Goal: Information Seeking & Learning: Learn about a topic

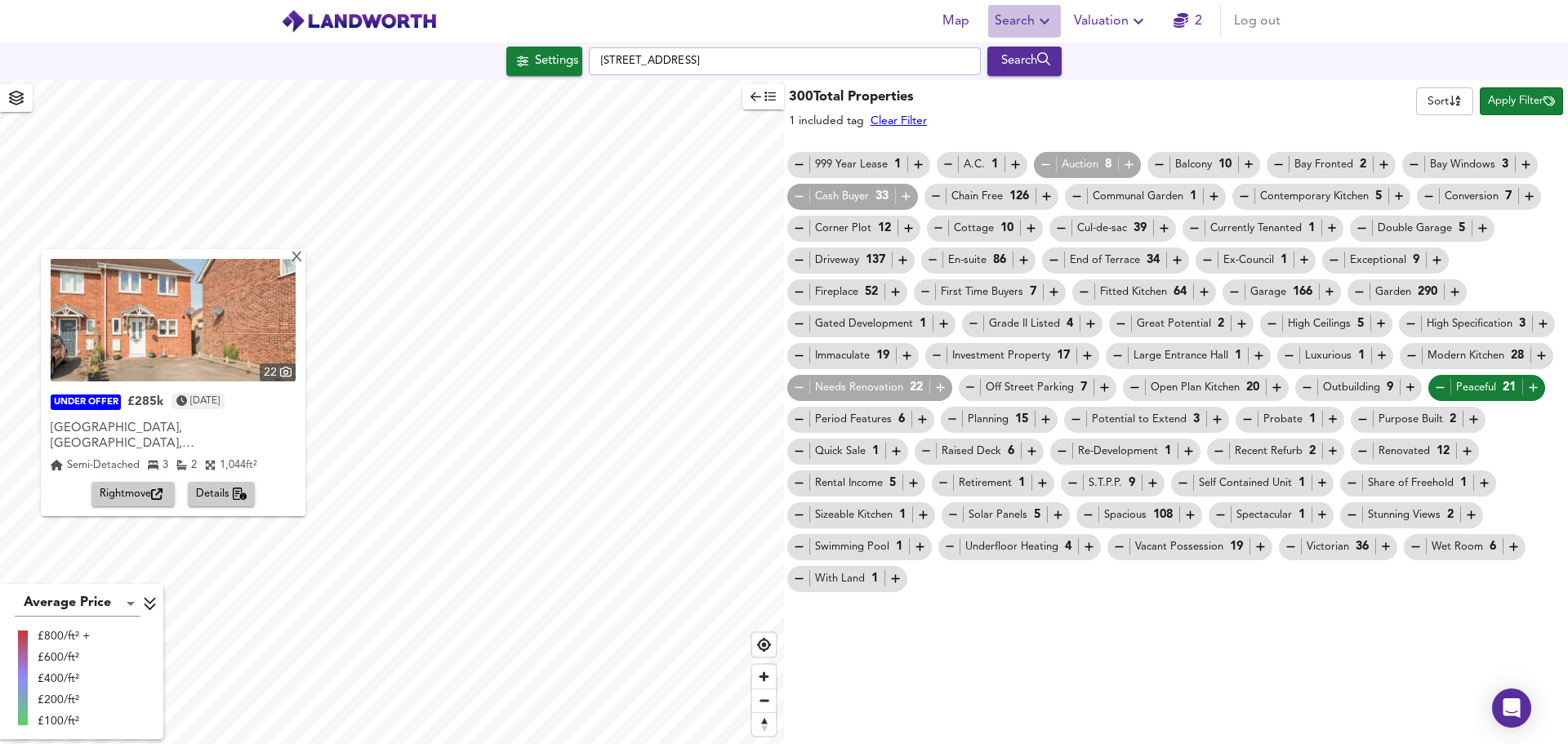
click at [1050, 19] on icon "button" at bounding box center [1044, 21] width 20 height 20
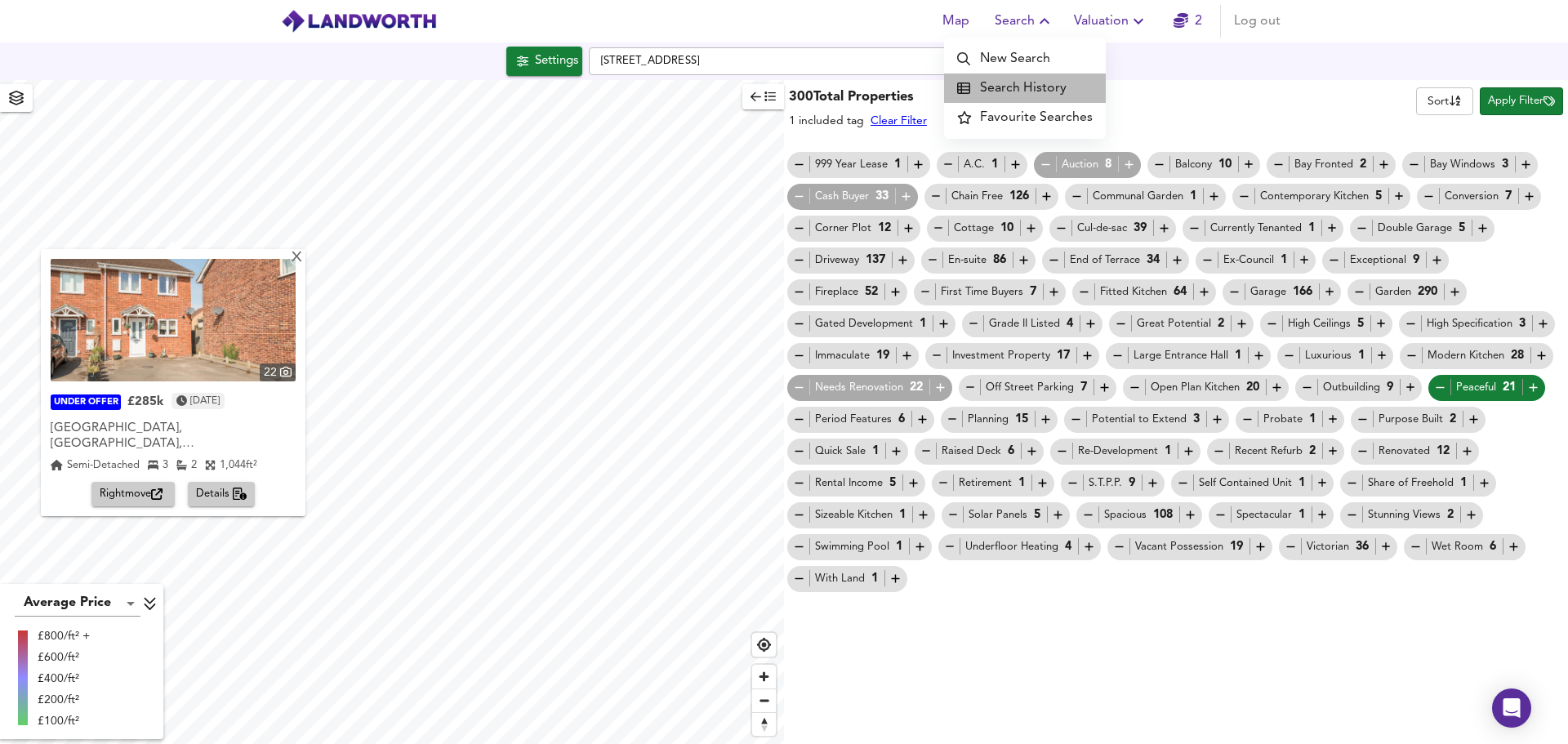
click at [1034, 81] on li "Search History" at bounding box center [1024, 88] width 162 height 29
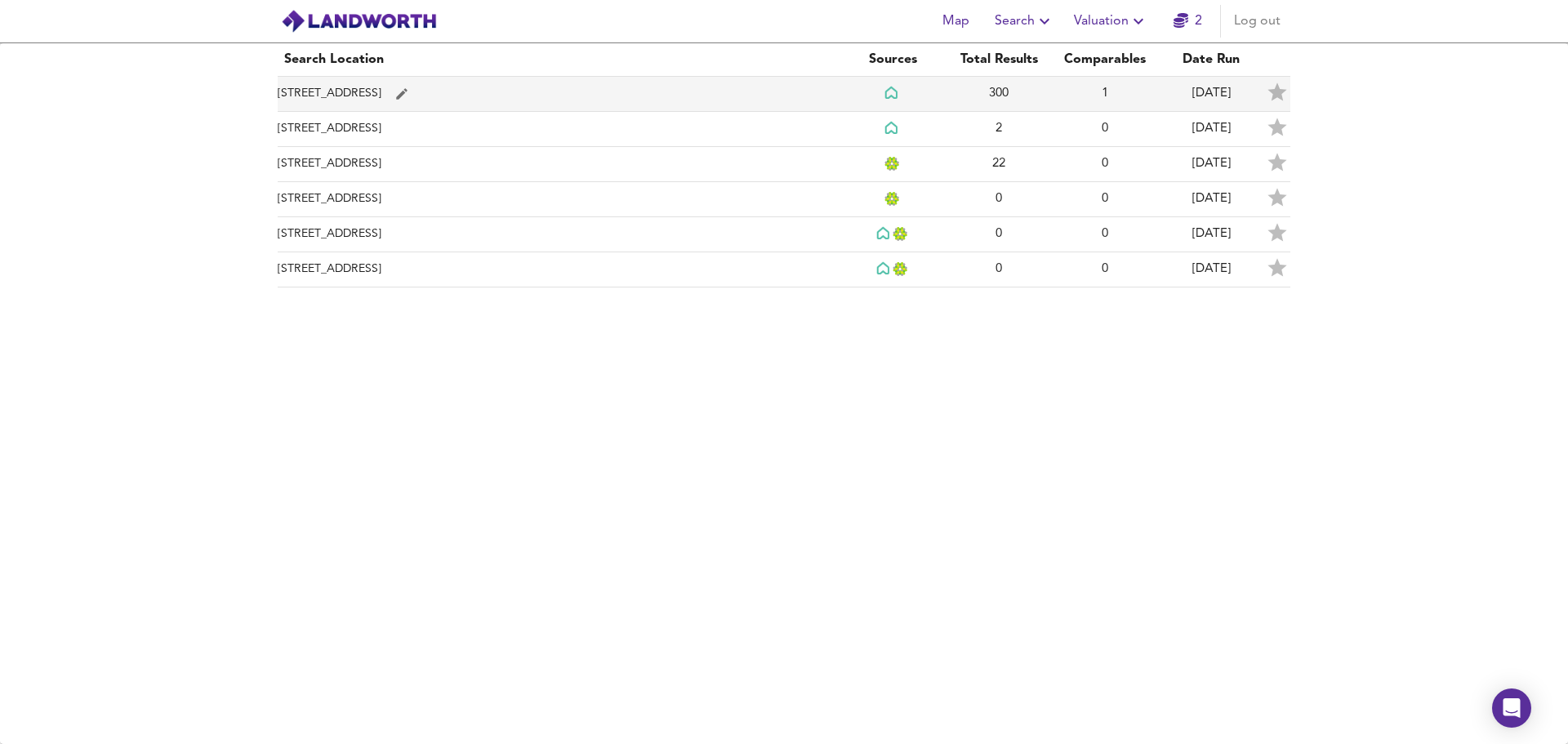
click at [738, 94] on td "[STREET_ADDRESS]" at bounding box center [559, 94] width 562 height 35
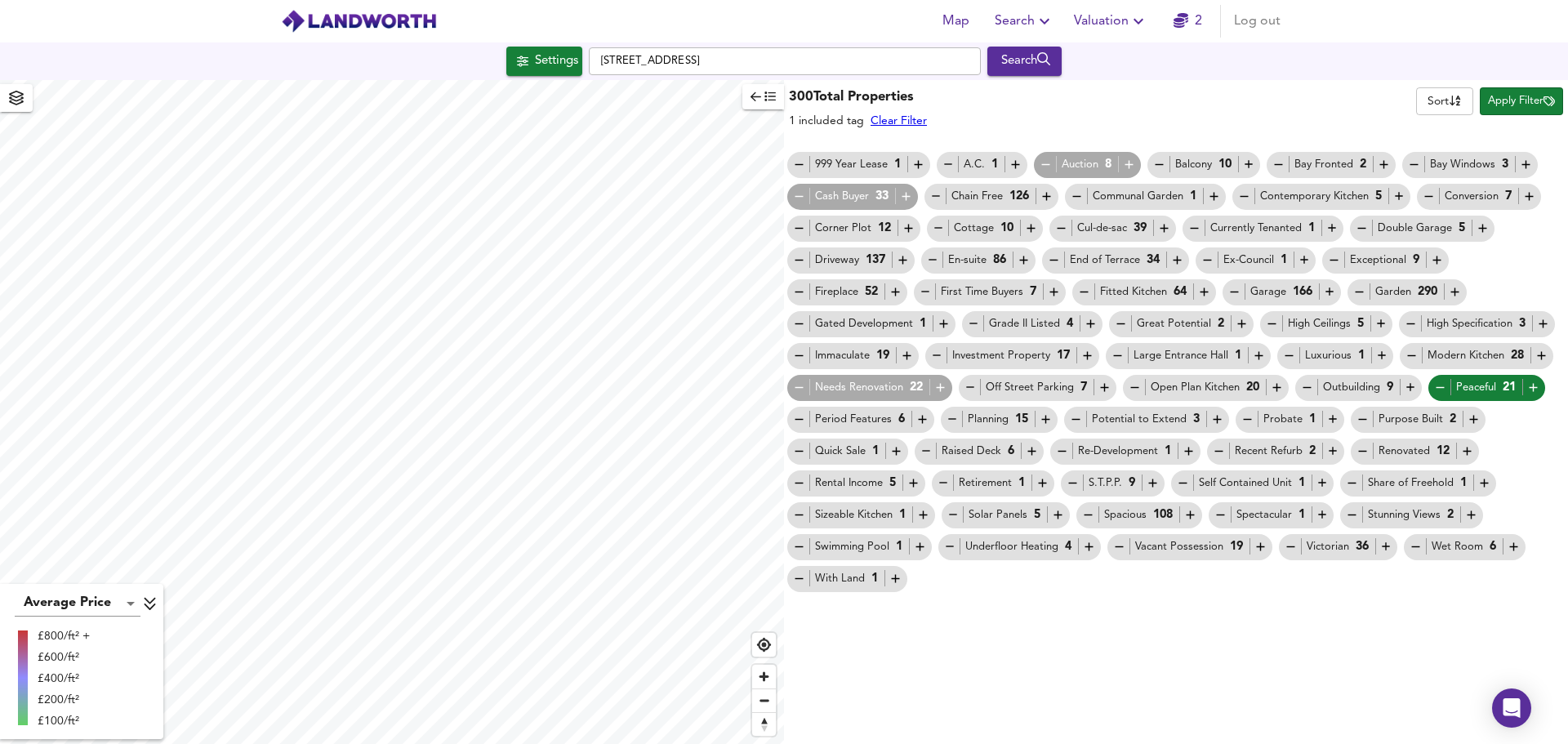
checkbox input "false"
checkbox input "true"
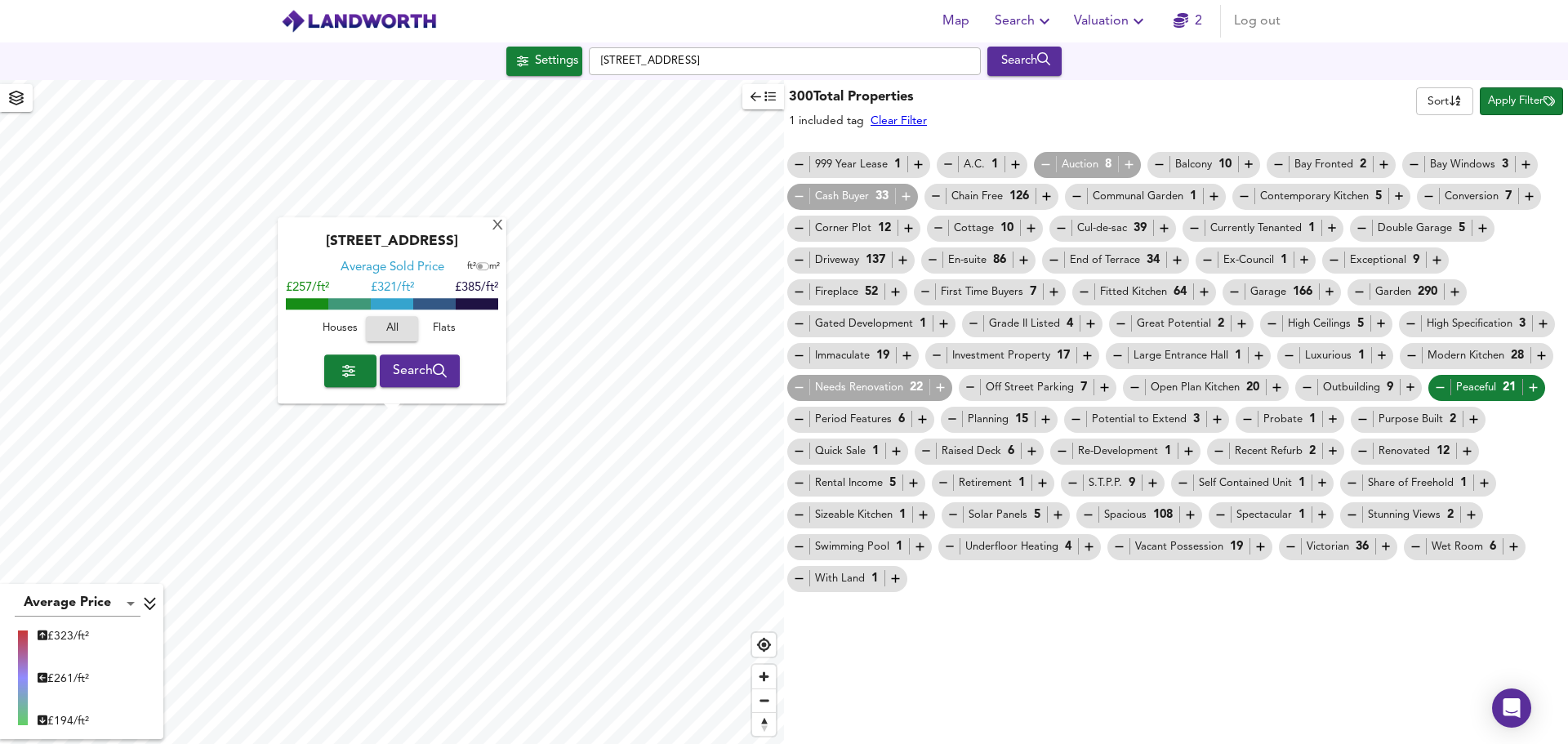
click at [884, 665] on div "300 Total Properties 1 included tag Clear Filter Sort name ​ Apply Filter 999 Y…" at bounding box center [1175, 412] width 784 height 664
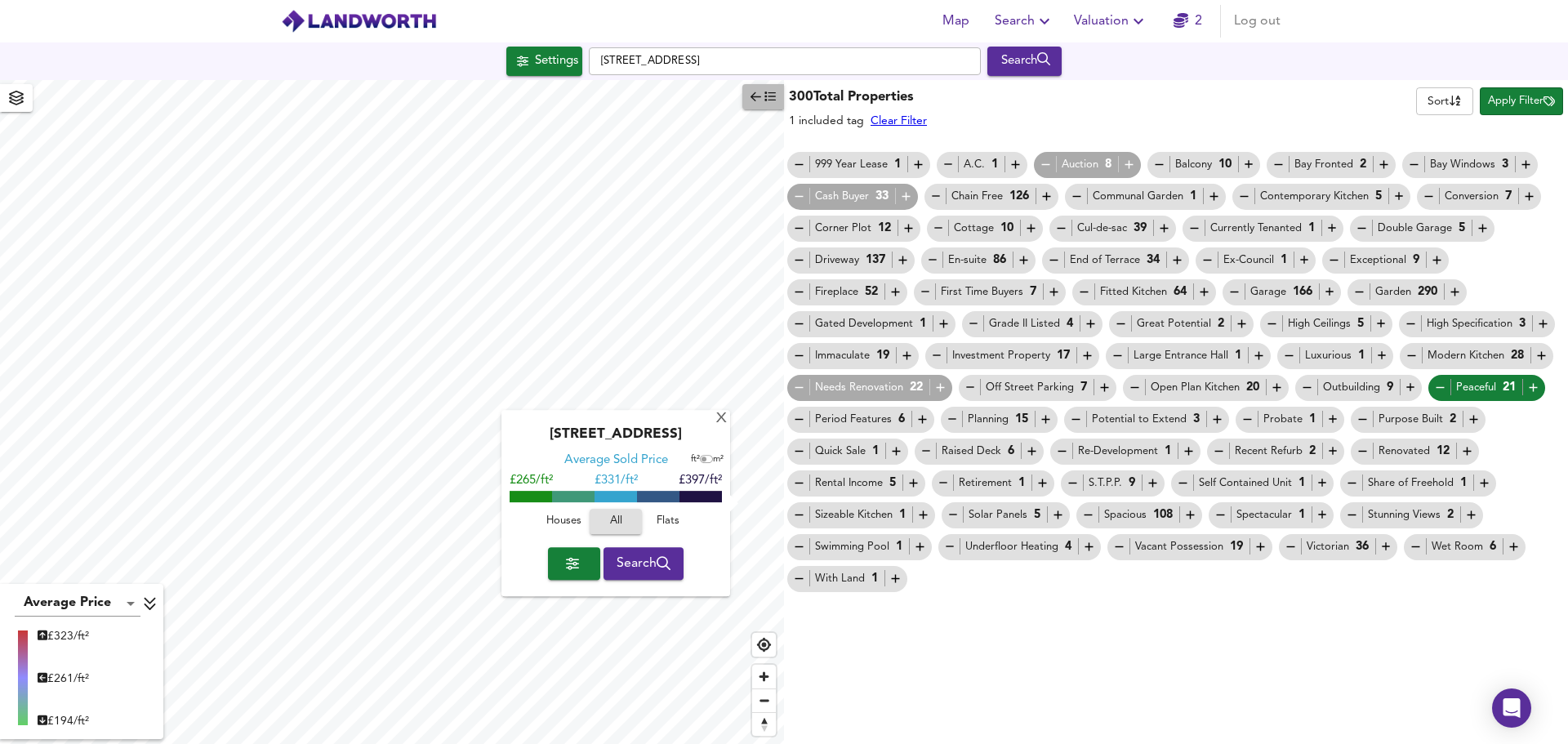
click at [754, 96] on icon "button" at bounding box center [755, 96] width 10 height 11
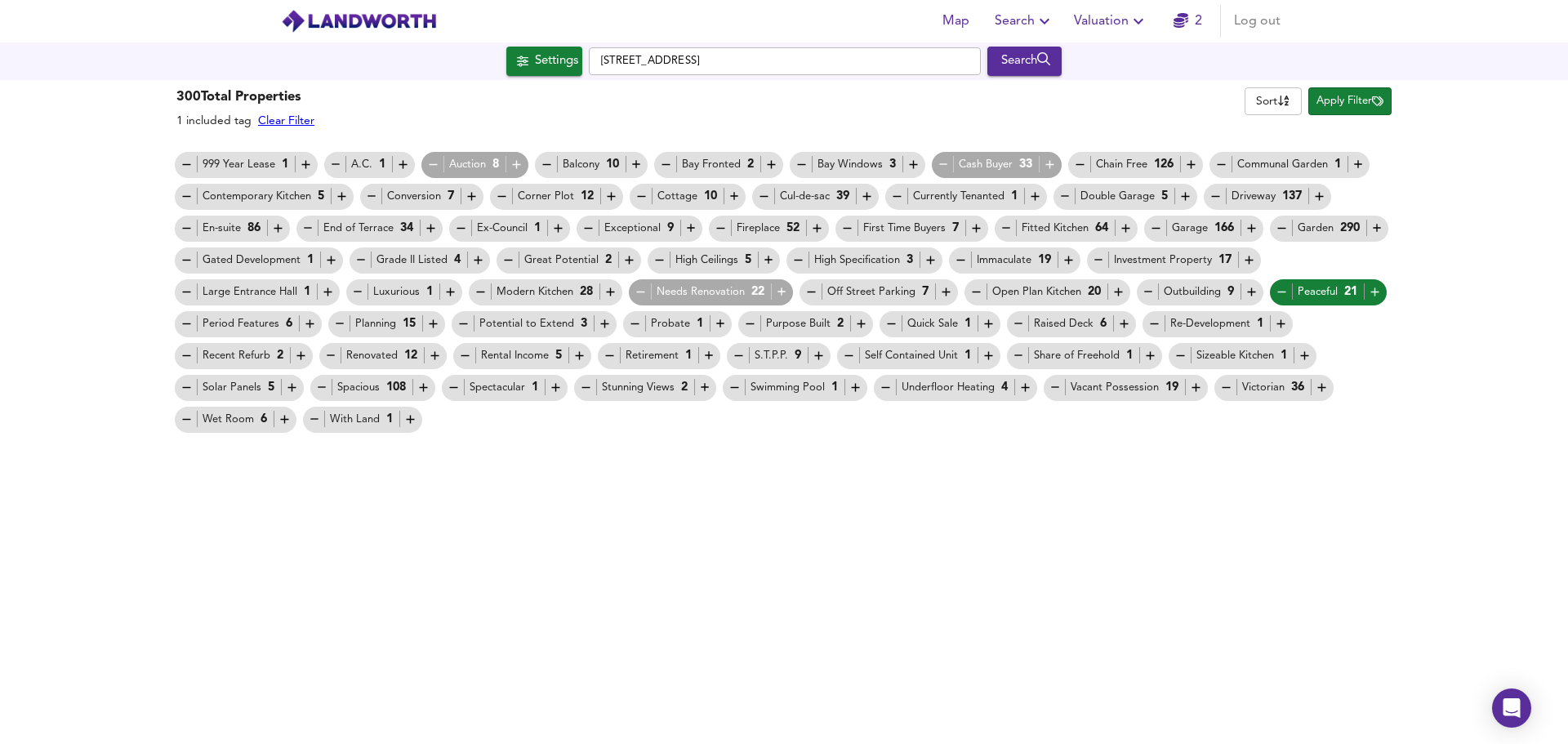
click at [1334, 100] on span "Apply Filter" at bounding box center [1350, 102] width 67 height 19
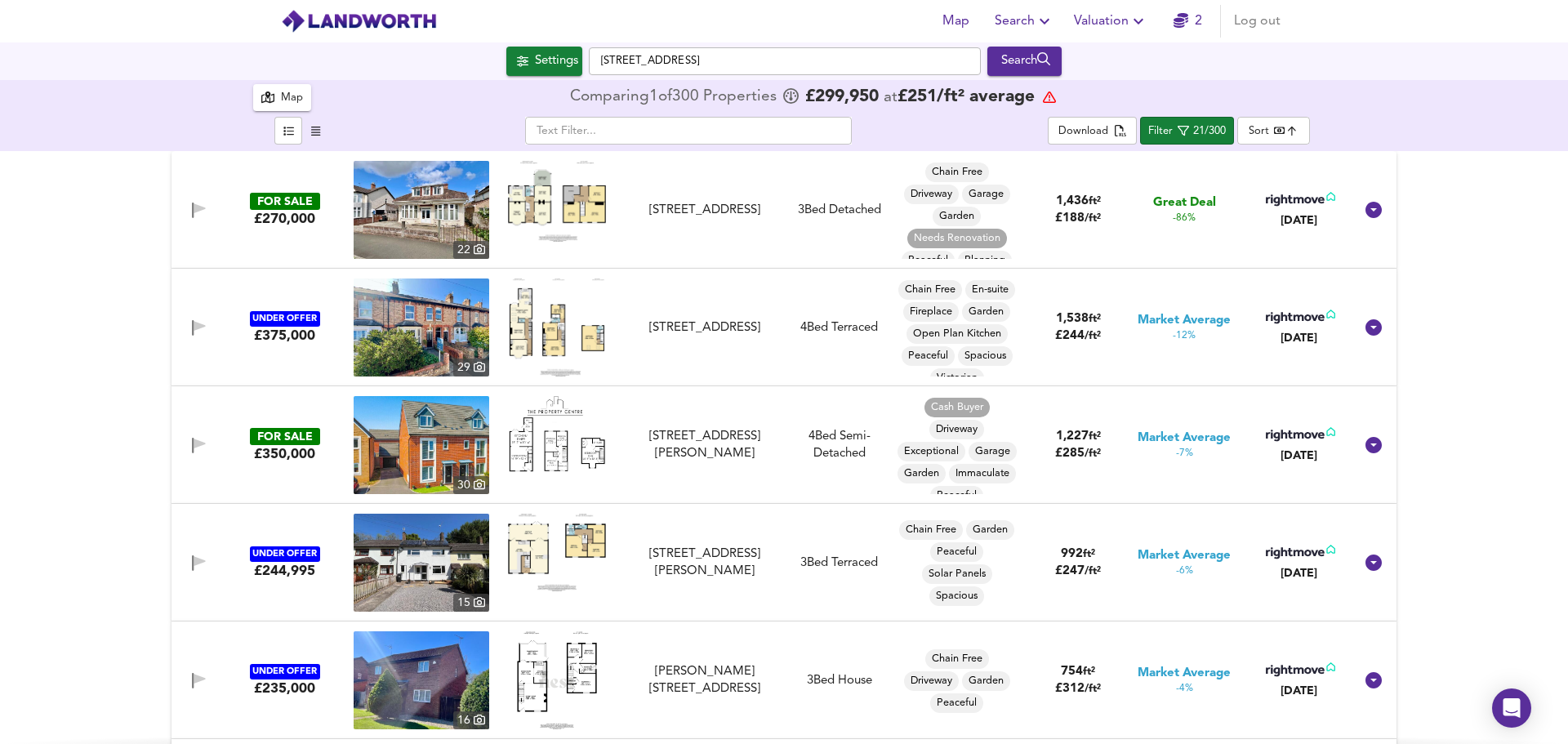
click at [1295, 134] on body "Map Search Valuation 2 Log out Settings Rectory Road, TA2 6EL Search [GEOGRAPHI…" at bounding box center [784, 372] width 1568 height 744
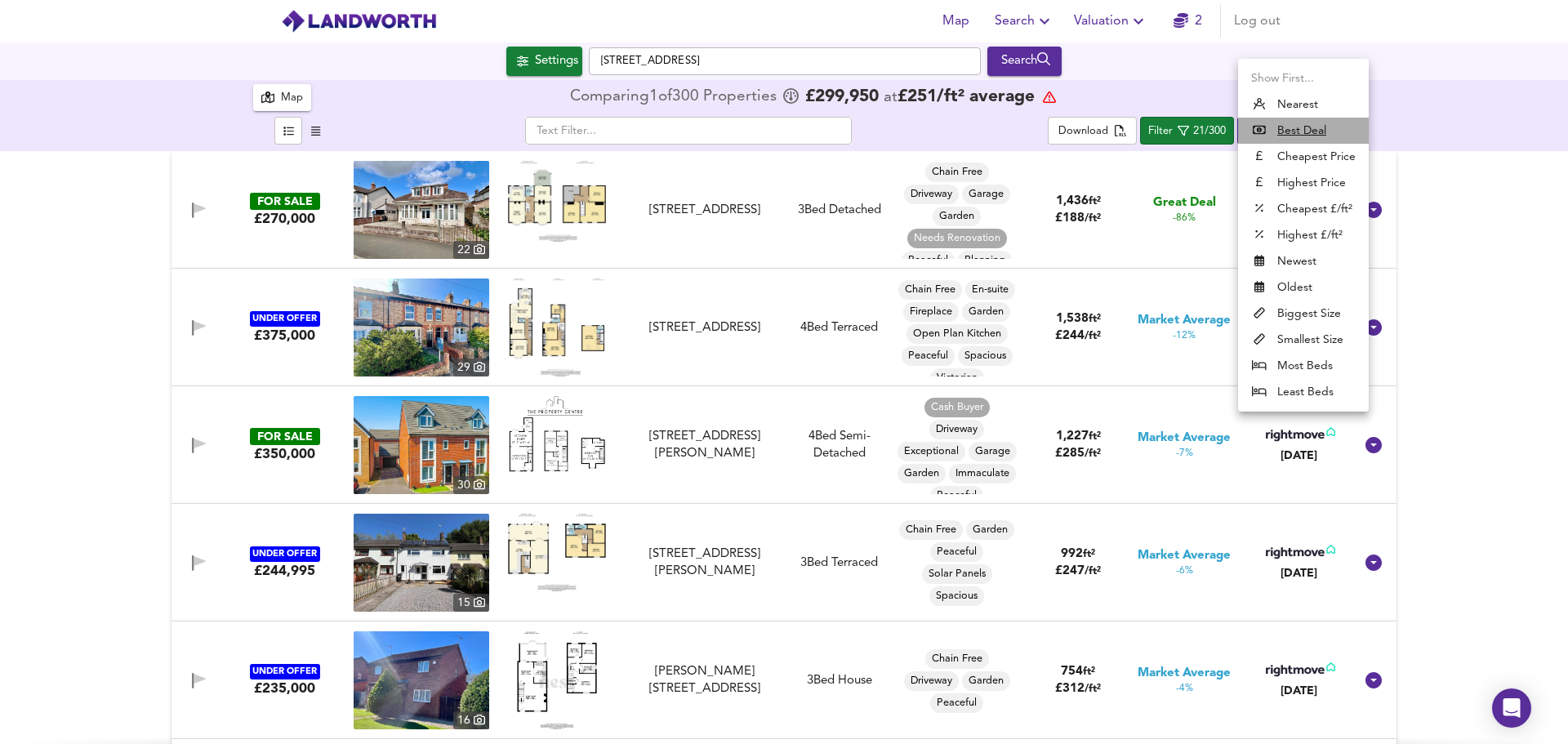
click at [1290, 129] on u "Best Deal" at bounding box center [1301, 130] width 49 height 16
